Goal: Task Accomplishment & Management: Complete application form

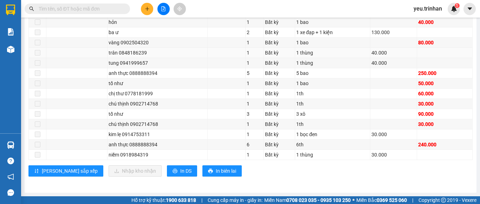
click at [422, 51] on td at bounding box center [444, 53] width 55 height 10
click at [148, 13] on button at bounding box center [147, 9] width 12 height 12
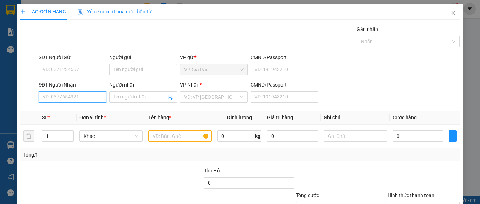
click at [71, 100] on input "SĐT Người Nhận" at bounding box center [73, 96] width 68 height 11
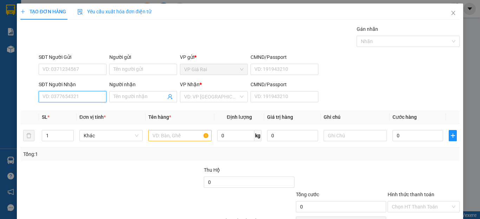
click at [92, 93] on input "SĐT Người Nhận" at bounding box center [73, 96] width 68 height 11
type input "0398052013"
click at [92, 107] on div "0398052013 - [PERSON_NAME]" at bounding box center [76, 111] width 69 height 8
type input "[PERSON_NAME]"
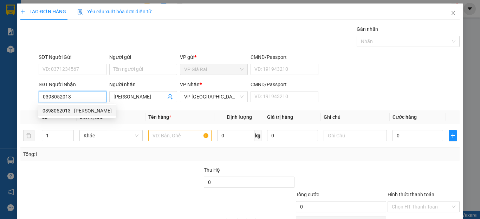
type input "60.000"
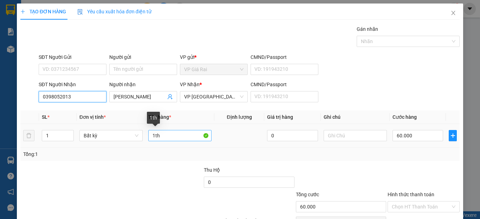
type input "0398052013"
drag, startPoint x: 178, startPoint y: 138, endPoint x: 210, endPoint y: 124, distance: 35.5
click at [180, 135] on input "1th" at bounding box center [179, 135] width 63 height 11
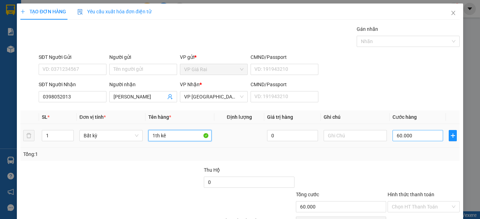
type input "1th kê"
click at [408, 135] on input "60.000" at bounding box center [417, 135] width 51 height 11
type input "1"
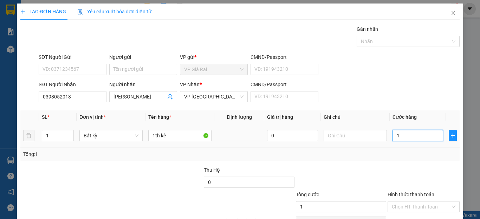
type input "11"
type input "110"
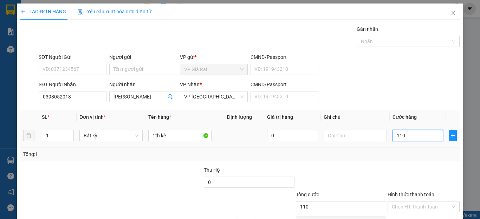
type input "110"
type input "110.000"
click at [413, 154] on div "Tổng: 1" at bounding box center [239, 155] width 433 height 8
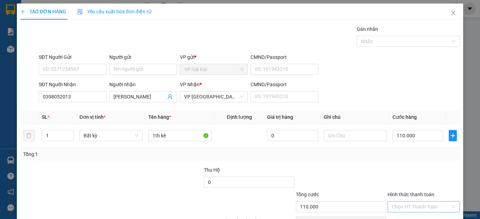
scroll to position [40, 0]
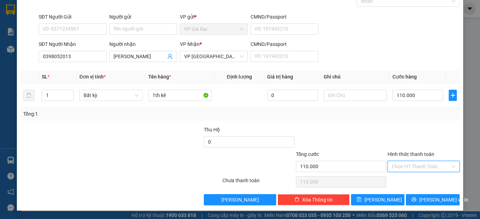
click at [410, 164] on input "Hình thức thanh toán" at bounding box center [420, 166] width 59 height 11
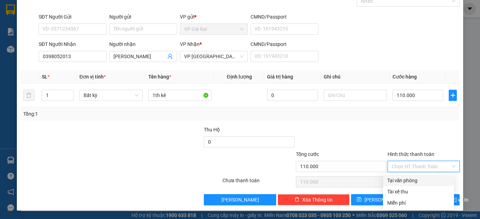
click at [410, 179] on div "Tại văn phòng" at bounding box center [418, 181] width 62 height 8
type input "0"
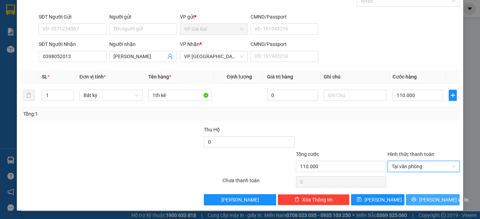
click at [442, 201] on button "[PERSON_NAME] và In" at bounding box center [432, 199] width 54 height 11
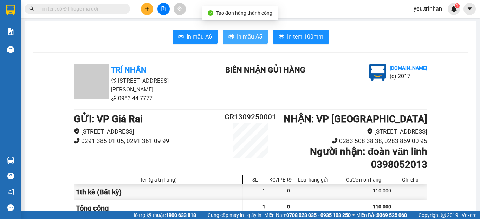
click at [244, 35] on span "In mẫu A5" at bounding box center [249, 36] width 25 height 9
click at [247, 40] on span "In mẫu A5" at bounding box center [249, 36] width 25 height 9
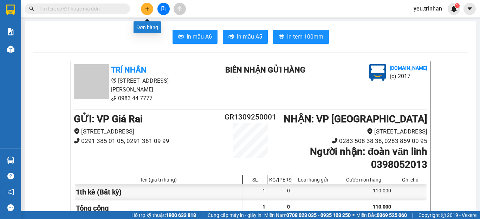
click at [145, 10] on icon "plus" at bounding box center [147, 8] width 5 height 5
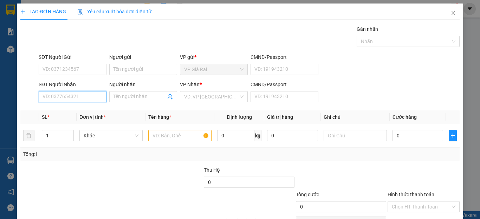
click at [48, 98] on input "SĐT Người Nhận" at bounding box center [73, 96] width 68 height 11
drag, startPoint x: 79, startPoint y: 98, endPoint x: 15, endPoint y: 98, distance: 63.9
click at [15, 98] on div "TẠO ĐƠN HÀNG Yêu cầu xuất hóa đơn điện tử Transit Pickup Surcharge Ids Transit …" at bounding box center [240, 109] width 480 height 219
click at [72, 97] on input "0978093994" at bounding box center [73, 96] width 68 height 11
click at [62, 98] on input "0978093994" at bounding box center [73, 96] width 68 height 11
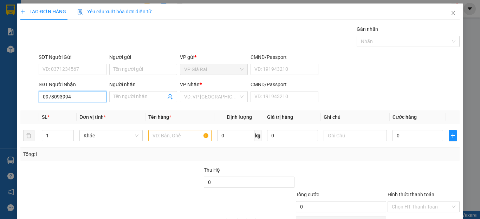
drag, startPoint x: 79, startPoint y: 98, endPoint x: 58, endPoint y: 101, distance: 21.2
click at [58, 101] on input "0978093994" at bounding box center [73, 96] width 68 height 11
type input "0978094993"
click at [76, 111] on div "0978094993 - trâm" at bounding box center [71, 111] width 58 height 8
type input "trâm"
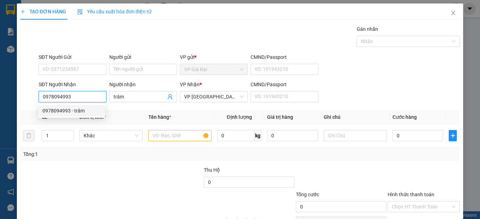
type input "40.000"
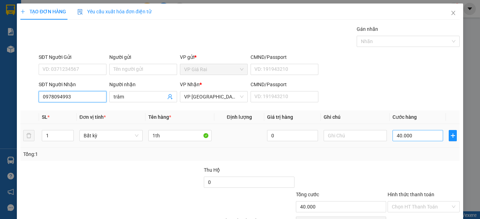
type input "0978094993"
click at [410, 139] on input "40.000" at bounding box center [417, 135] width 51 height 11
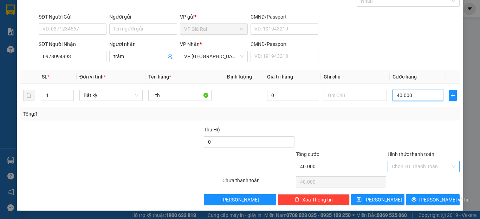
click at [414, 172] on div "Chọn HT Thanh Toán" at bounding box center [423, 166] width 72 height 11
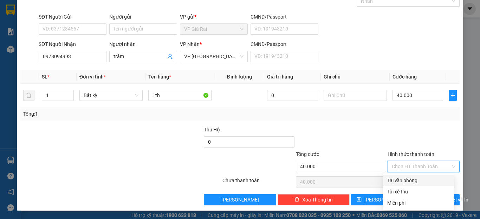
drag, startPoint x: 405, startPoint y: 176, endPoint x: 407, endPoint y: 190, distance: 14.2
click at [405, 177] on div "Tại văn phòng" at bounding box center [418, 180] width 71 height 11
type input "0"
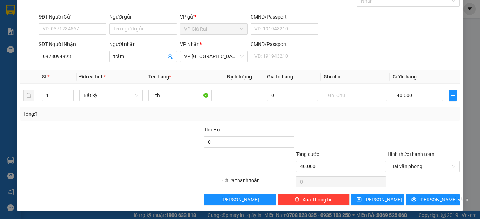
click at [411, 192] on div "Transit Pickup Surcharge Ids Transit Deliver Surcharge Ids Transit Deliver Surc…" at bounding box center [239, 95] width 439 height 221
click at [411, 199] on button "[PERSON_NAME] và In" at bounding box center [432, 199] width 54 height 11
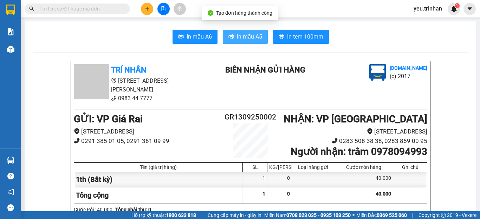
click at [242, 40] on span "In mẫu A5" at bounding box center [249, 36] width 25 height 9
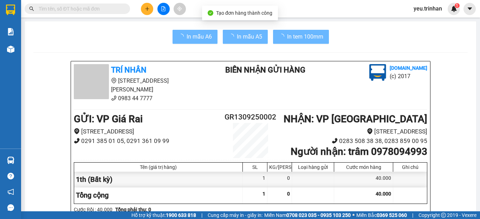
click at [372, 196] on div "40.000" at bounding box center [363, 196] width 59 height 16
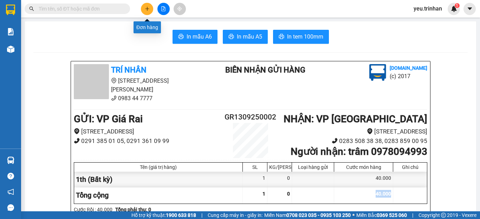
click at [149, 7] on icon "plus" at bounding box center [147, 8] width 5 height 5
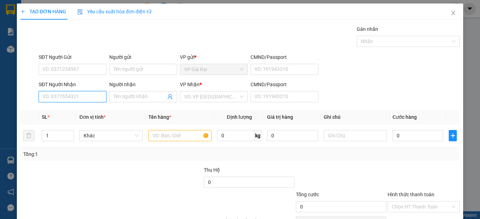
click at [82, 95] on input "SĐT Người Nhận" at bounding box center [73, 96] width 68 height 11
click at [60, 97] on input "SĐT Người Nhận" at bounding box center [73, 96] width 68 height 11
click at [78, 112] on div "0347649189 - tâm" at bounding box center [71, 111] width 58 height 8
type input "0347649189"
type input "tâm"
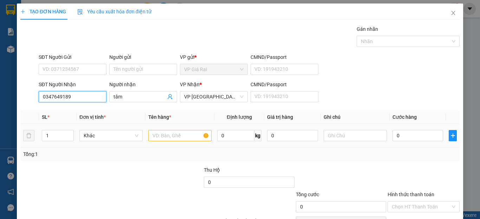
type input "0347649189"
click at [184, 137] on input "text" at bounding box center [179, 135] width 63 height 11
type input "40.000"
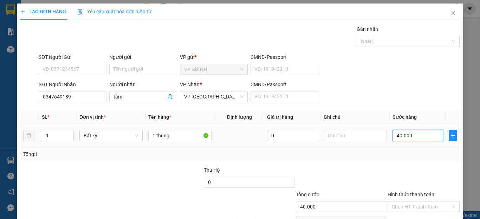
click at [407, 133] on input "40.000" at bounding box center [417, 135] width 51 height 11
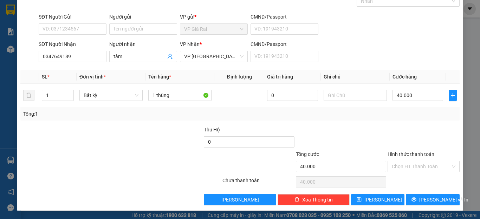
drag, startPoint x: 414, startPoint y: 163, endPoint x: 412, endPoint y: 177, distance: 13.8
click at [414, 166] on input "Hình thức thanh toán" at bounding box center [420, 166] width 59 height 11
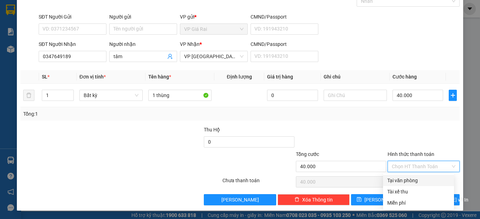
click at [411, 178] on div "Tại văn phòng" at bounding box center [418, 181] width 62 height 8
type input "0"
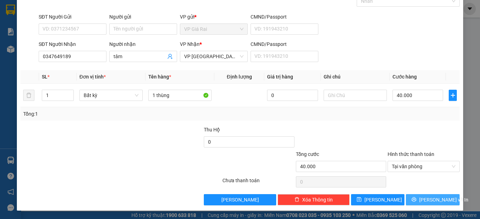
click at [416, 199] on icon "printer" at bounding box center [413, 199] width 5 height 5
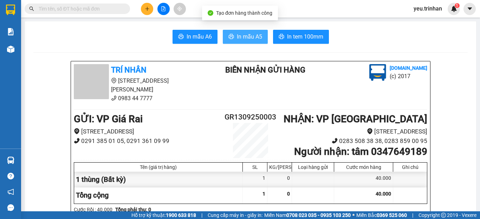
click at [248, 38] on span "In mẫu A5" at bounding box center [249, 36] width 25 height 9
click at [146, 4] on button at bounding box center [147, 9] width 12 height 12
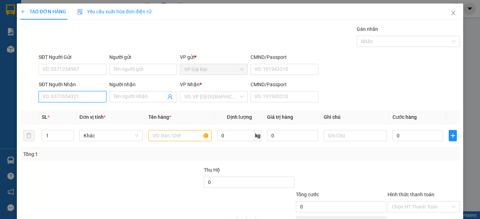
click at [70, 98] on input "SĐT Người Nhận" at bounding box center [73, 96] width 68 height 11
click at [65, 107] on div "0936976815 - sự" at bounding box center [71, 111] width 58 height 8
type input "0936976815"
type input "sự"
type input "30.000"
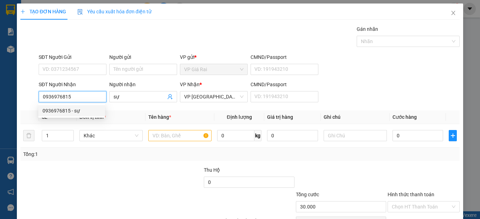
type input "30.000"
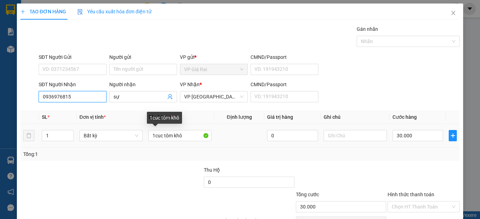
type input "0936976815"
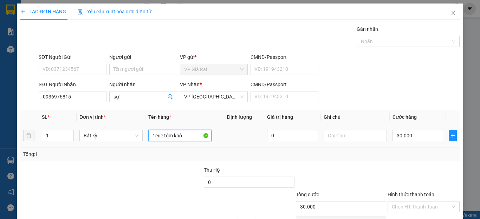
drag, startPoint x: 157, startPoint y: 141, endPoint x: 135, endPoint y: 147, distance: 22.8
click at [135, 147] on tr "1 Bất kỳ 1cuc tôm khô 0 30.000" at bounding box center [239, 136] width 439 height 24
type input "1th"
click at [426, 132] on input "30.000" at bounding box center [417, 135] width 51 height 11
type input "1"
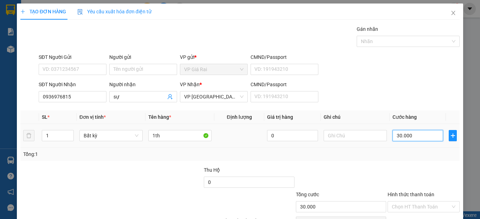
type input "1"
type input "10"
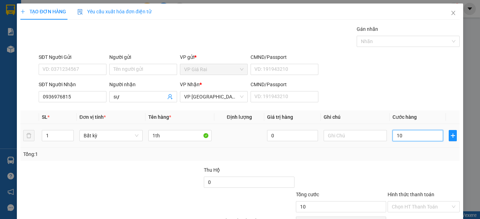
type input "100"
type input "100.000"
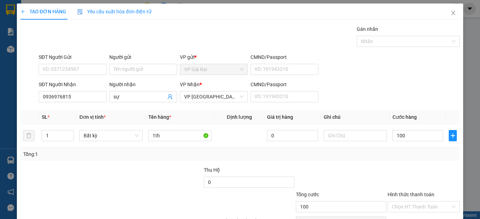
type input "100.000"
click at [421, 160] on div "Tổng: 1" at bounding box center [239, 154] width 439 height 13
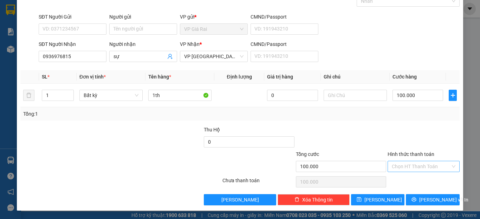
click at [414, 169] on input "Hình thức thanh toán" at bounding box center [420, 166] width 59 height 11
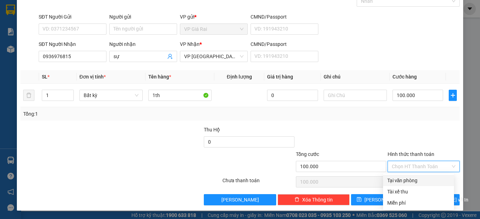
click at [411, 180] on div "Tại văn phòng" at bounding box center [418, 181] width 62 height 8
type input "0"
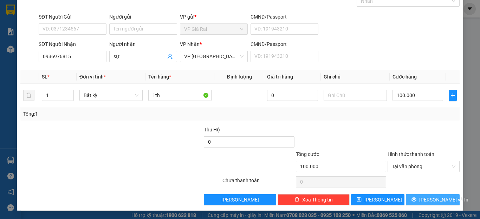
click at [415, 199] on icon "printer" at bounding box center [413, 199] width 5 height 5
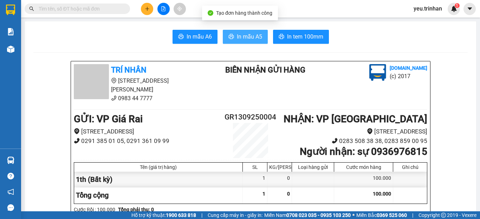
click at [244, 37] on span "In mẫu A5" at bounding box center [249, 36] width 25 height 9
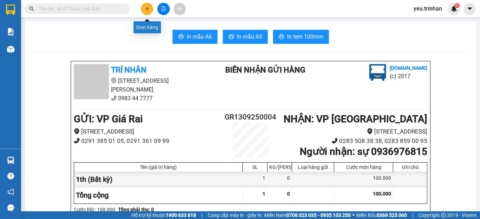
click at [147, 8] on icon "plus" at bounding box center [147, 8] width 5 height 5
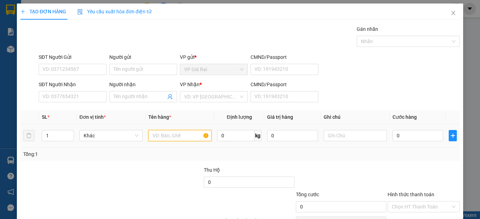
click at [176, 133] on input "text" at bounding box center [179, 135] width 63 height 11
click at [47, 99] on input "SĐT Người Nhận" at bounding box center [73, 96] width 68 height 11
type input "0939509916"
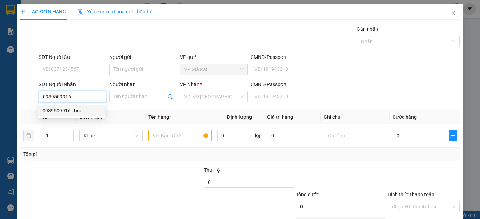
click at [70, 112] on div "0939509916 - hôn" at bounding box center [71, 111] width 58 height 8
type input "hôn"
type input "50.000"
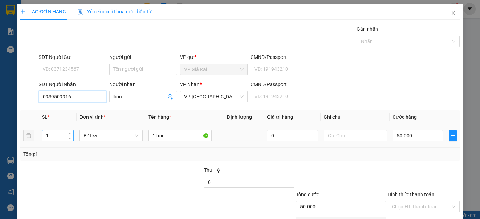
type input "0939509916"
click at [27, 135] on tr "1 Bất kỳ 1 bọc 0 50.000" at bounding box center [239, 136] width 439 height 24
drag, startPoint x: 38, startPoint y: 135, endPoint x: 120, endPoint y: 177, distance: 91.8
click at [123, 195] on div at bounding box center [84, 203] width 128 height 25
type input "0"
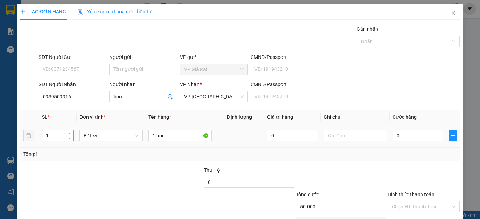
type input "0"
click at [8, 134] on div "TẠO ĐƠN HÀNG Yêu cầu xuất hóa đơn điện tử Transit Pickup Surcharge Ids Transit …" at bounding box center [240, 109] width 480 height 219
type input "2"
drag, startPoint x: 174, startPoint y: 135, endPoint x: 113, endPoint y: 139, distance: 61.2
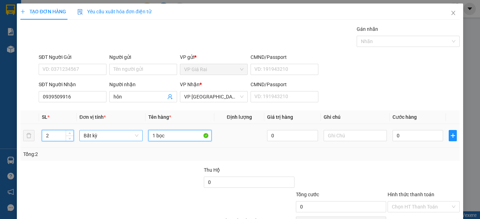
click at [113, 139] on tr "2 Bất kỳ 1 bọc 0 0" at bounding box center [239, 136] width 439 height 24
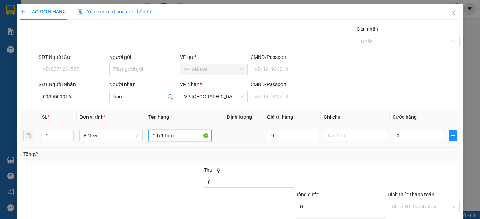
type input "1th 1 túm"
click at [409, 137] on input "0" at bounding box center [417, 135] width 51 height 11
type input "8"
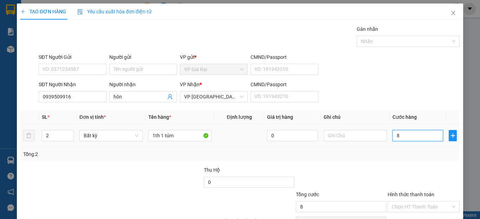
type input "80"
type input "80.000"
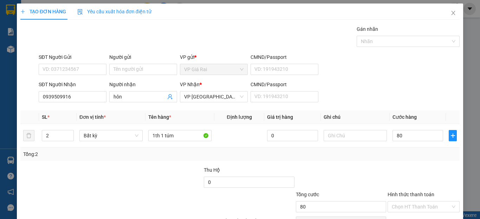
type input "80.000"
click at [410, 157] on div "Tổng: 2" at bounding box center [239, 155] width 433 height 8
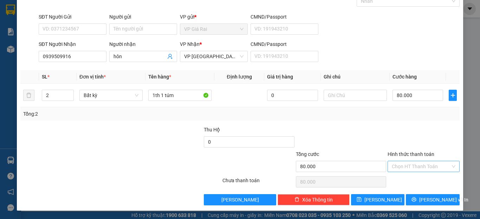
click at [414, 164] on input "Hình thức thanh toán" at bounding box center [420, 166] width 59 height 11
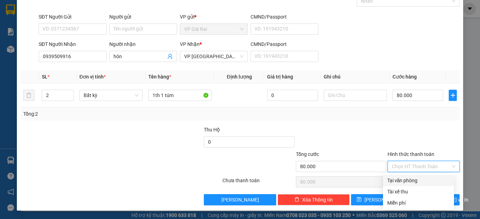
click at [406, 181] on div "Tại văn phòng" at bounding box center [418, 181] width 62 height 8
type input "0"
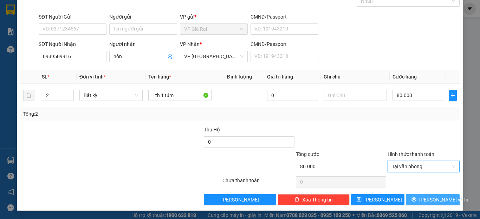
click at [423, 200] on span "[PERSON_NAME] và In" at bounding box center [443, 200] width 49 height 8
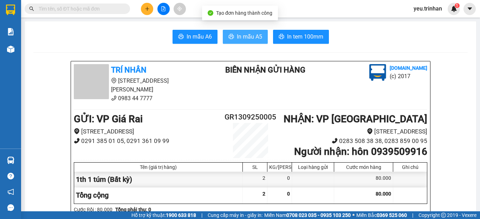
click at [244, 38] on span "In mẫu A5" at bounding box center [249, 36] width 25 height 9
drag, startPoint x: 398, startPoint y: 84, endPoint x: 385, endPoint y: 105, distance: 24.9
click at [397, 84] on div "[DOMAIN_NAME] (c) 2017" at bounding box center [376, 74] width 104 height 21
click at [250, 41] on span "In mẫu A5" at bounding box center [249, 36] width 25 height 9
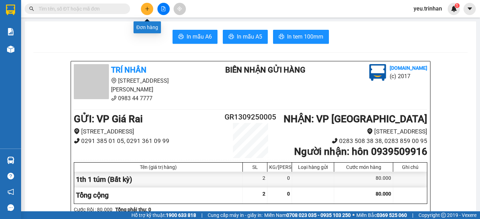
click at [149, 8] on icon "plus" at bounding box center [147, 8] width 5 height 5
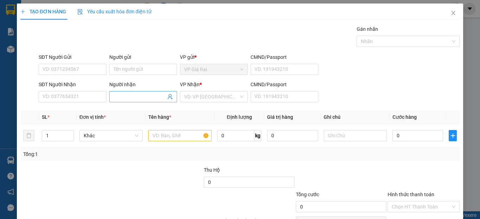
click at [127, 98] on input "Người nhận" at bounding box center [139, 97] width 52 height 8
type input "mỹ nhân"
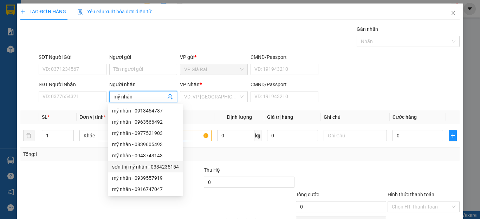
click at [155, 167] on div "sơn thị mỹ nhân - 0334235154" at bounding box center [145, 167] width 67 height 8
type input "0334235154"
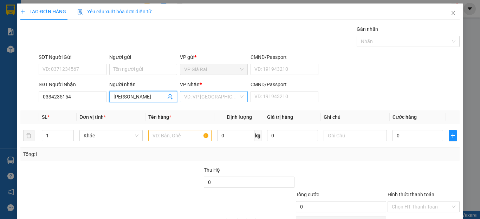
type input "[PERSON_NAME]"
click at [196, 94] on input "search" at bounding box center [211, 97] width 54 height 11
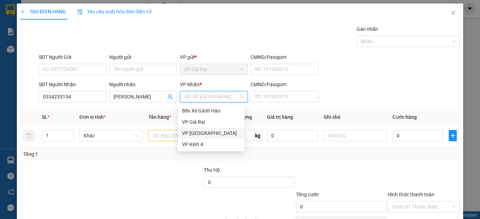
click at [193, 134] on div "VP [GEOGRAPHIC_DATA]" at bounding box center [211, 134] width 58 height 8
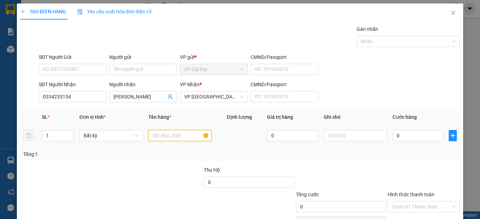
click at [176, 138] on input "text" at bounding box center [179, 135] width 63 height 11
type input "1 bao"
click at [416, 137] on input "0" at bounding box center [417, 135] width 51 height 11
type input "5"
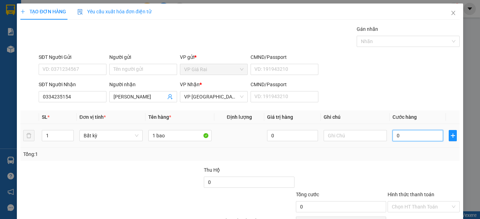
type input "5"
type input "50"
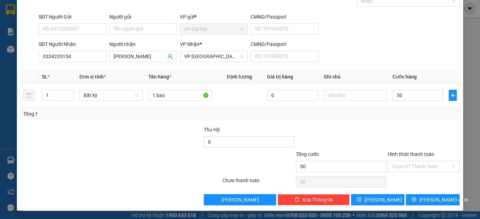
type input "50.000"
click at [408, 182] on div "Chọn HT Thanh Toán" at bounding box center [422, 182] width 73 height 14
click at [429, 200] on span "[PERSON_NAME] và In" at bounding box center [443, 200] width 49 height 8
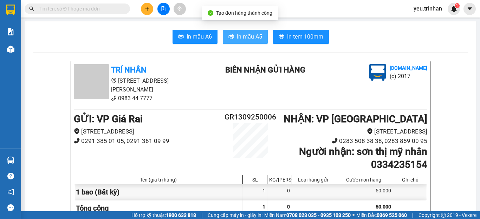
click at [240, 42] on button "In mẫu A5" at bounding box center [245, 37] width 45 height 14
